Goal: Task Accomplishment & Management: Use online tool/utility

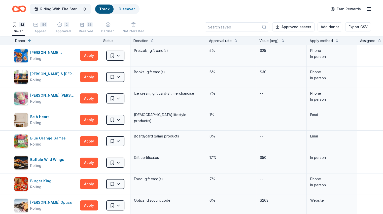
click at [246, 28] on input at bounding box center [237, 26] width 65 height 9
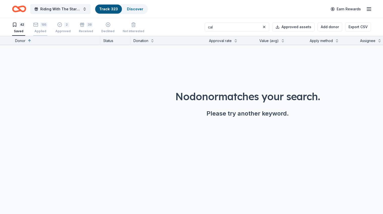
type input "cal"
click at [44, 27] on div "195 Applied" at bounding box center [40, 27] width 14 height 11
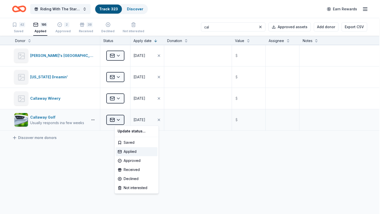
click at [124, 120] on html "Riding With The Stars Gala Track · 323 Discover Earn Rewards 42 Saved 195 Appli…" at bounding box center [191, 107] width 383 height 214
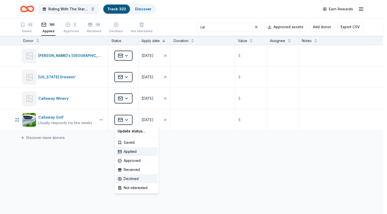
click at [137, 178] on div "Declined" at bounding box center [137, 178] width 42 height 9
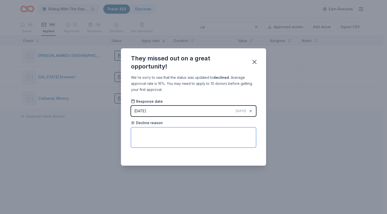
paste textarea "Regretfully, we are unable to grant your request."
type textarea "Regretfully, we are unable to grant your request."
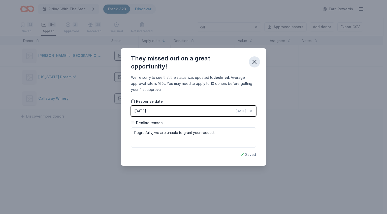
click at [254, 62] on icon "button" at bounding box center [254, 61] width 7 height 7
